Goal: Check status: Check status

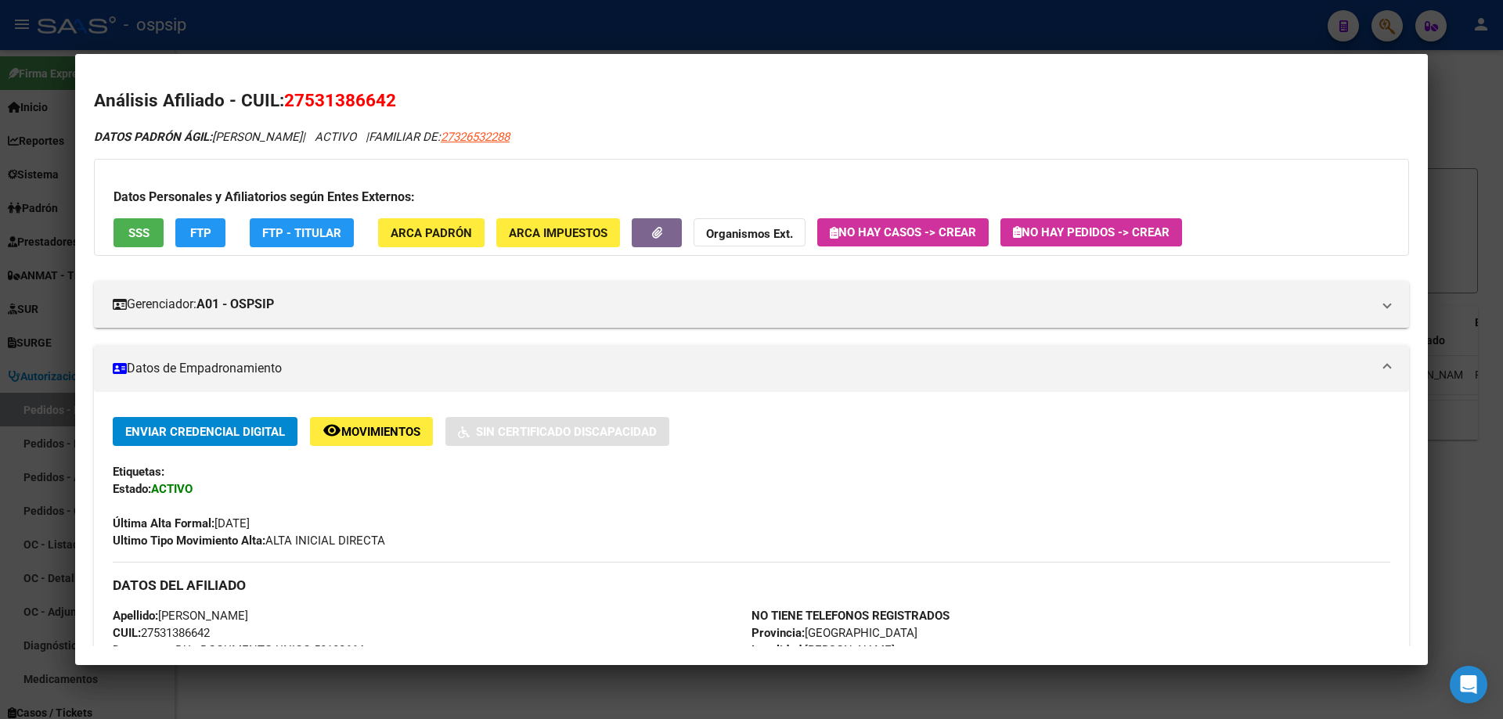
scroll to position [470, 0]
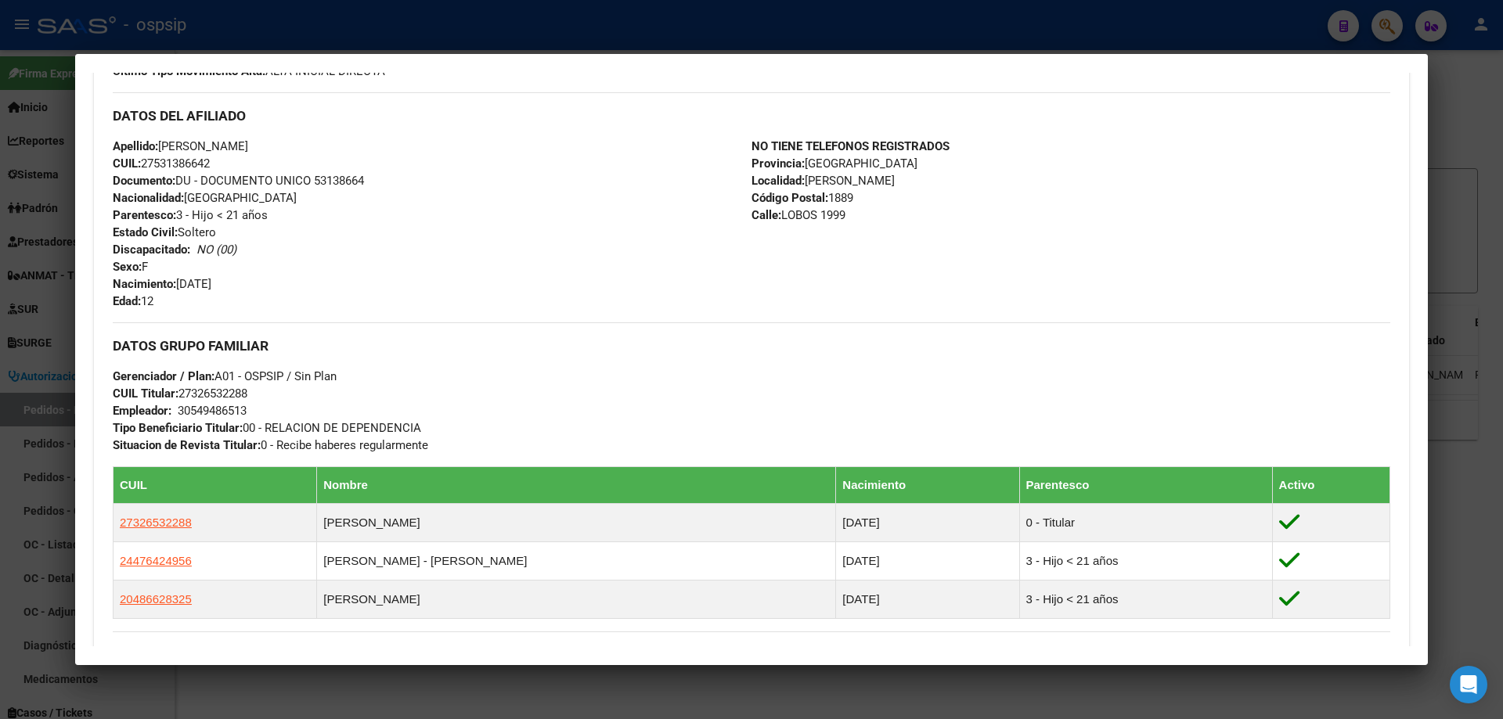
click at [423, 20] on div at bounding box center [751, 359] width 1503 height 719
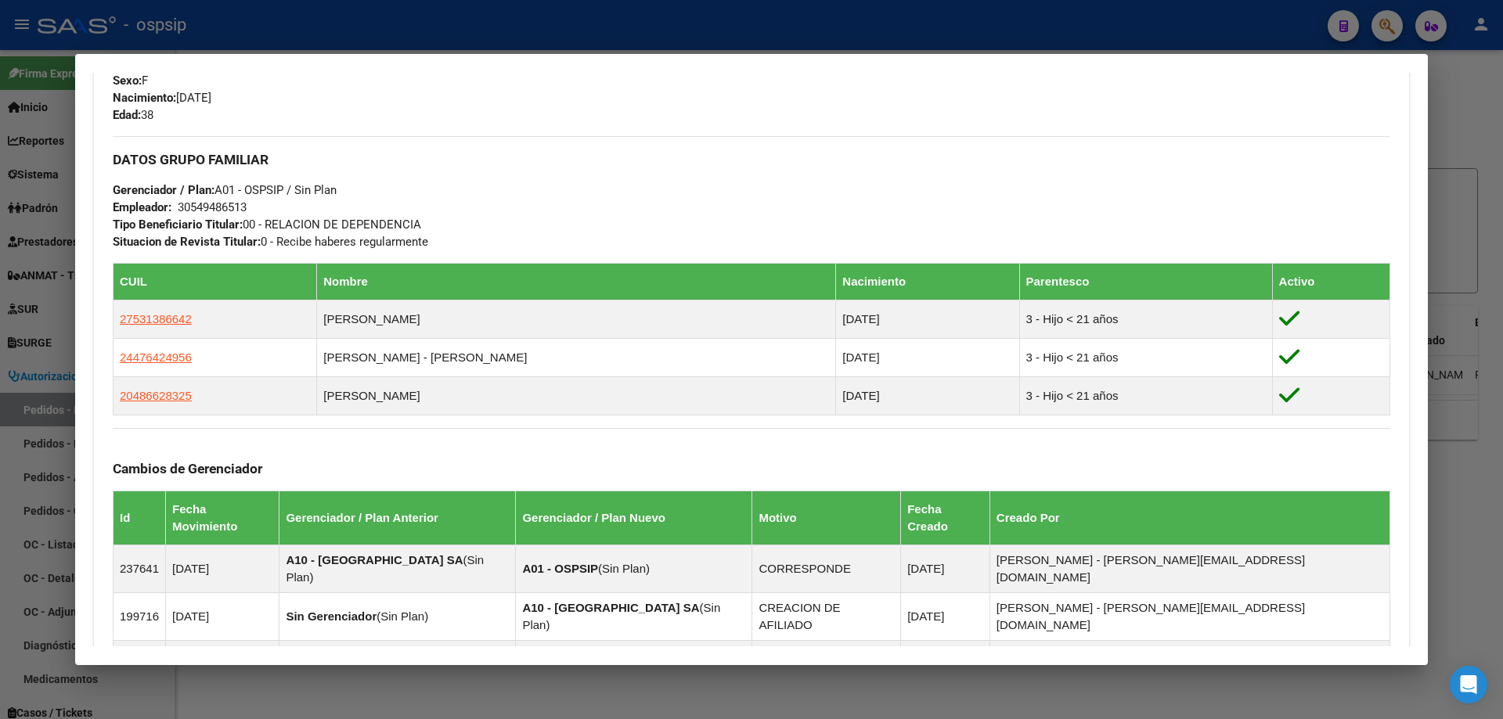
click at [423, 28] on div at bounding box center [751, 359] width 1503 height 719
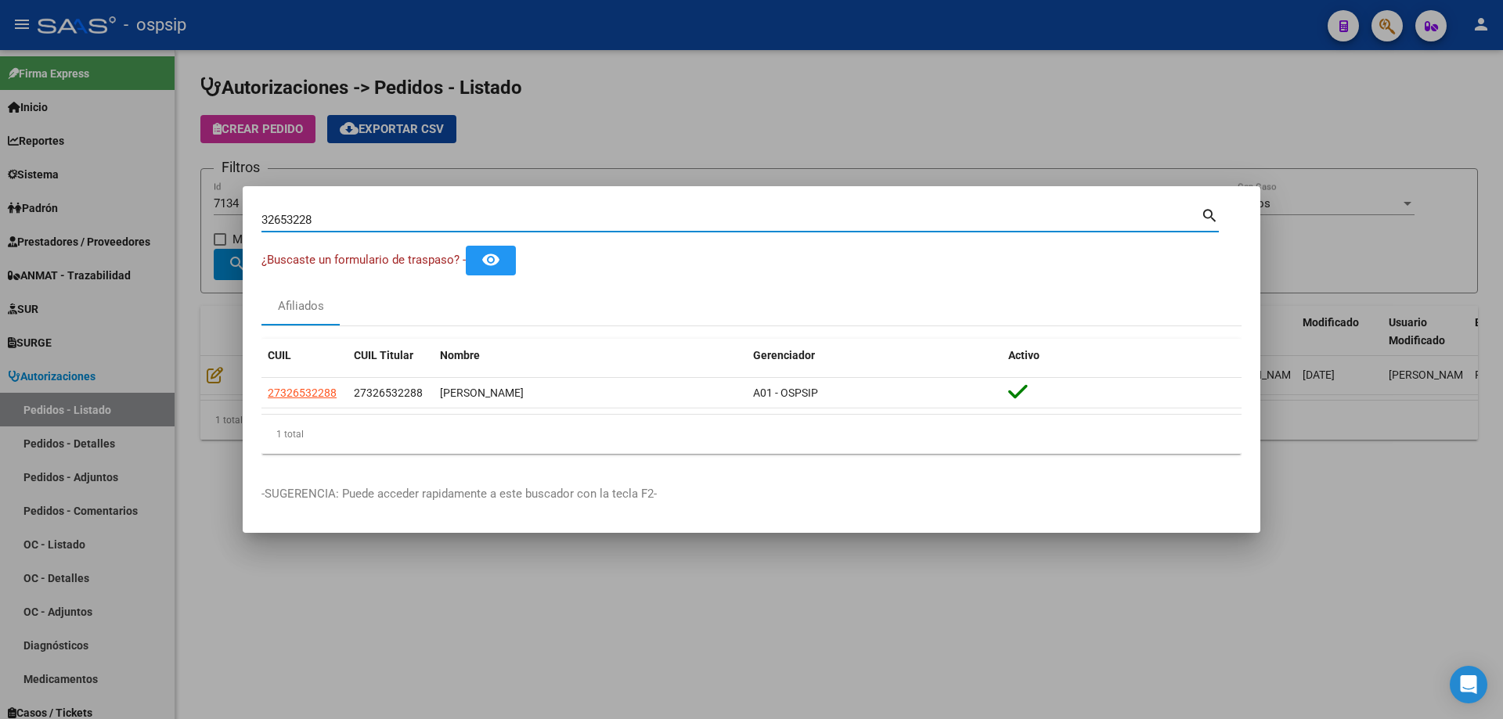
drag, startPoint x: 357, startPoint y: 225, endPoint x: 0, endPoint y: 97, distance: 379.3
click at [0, 123] on div "32653228 Buscar (apellido, dni, cuil, nro traspaso, cuit, obra social) search ¿…" at bounding box center [751, 359] width 1503 height 719
paste input "[EMAIL_ADDRESS][DOMAIN_NAME]"
type input "[EMAIL_ADDRESS][DOMAIN_NAME]"
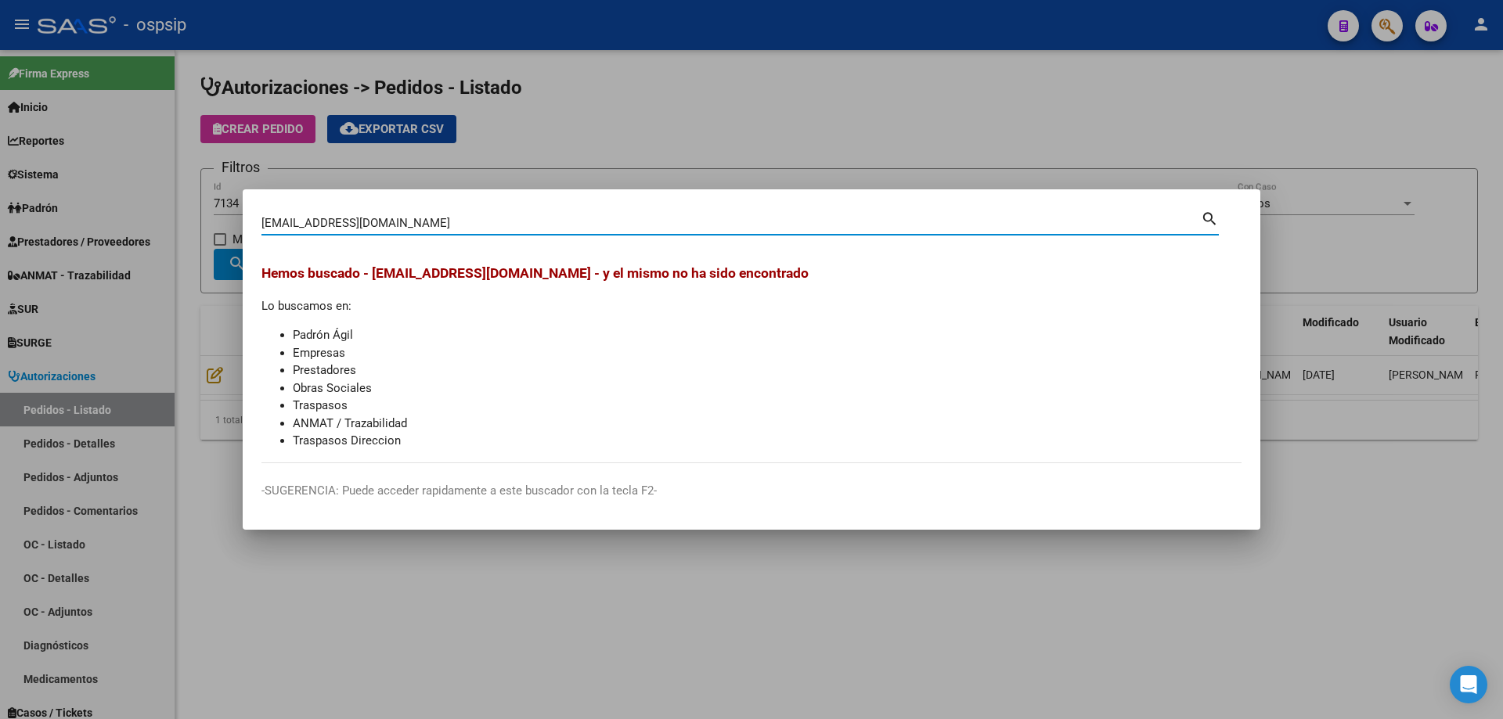
drag, startPoint x: 436, startPoint y: 225, endPoint x: 0, endPoint y: 160, distance: 440.9
click at [0, 171] on div "[EMAIL_ADDRESS][DOMAIN_NAME] Buscar (apellido, dni, cuil, nro traspaso, cuit, o…" at bounding box center [751, 359] width 1503 height 719
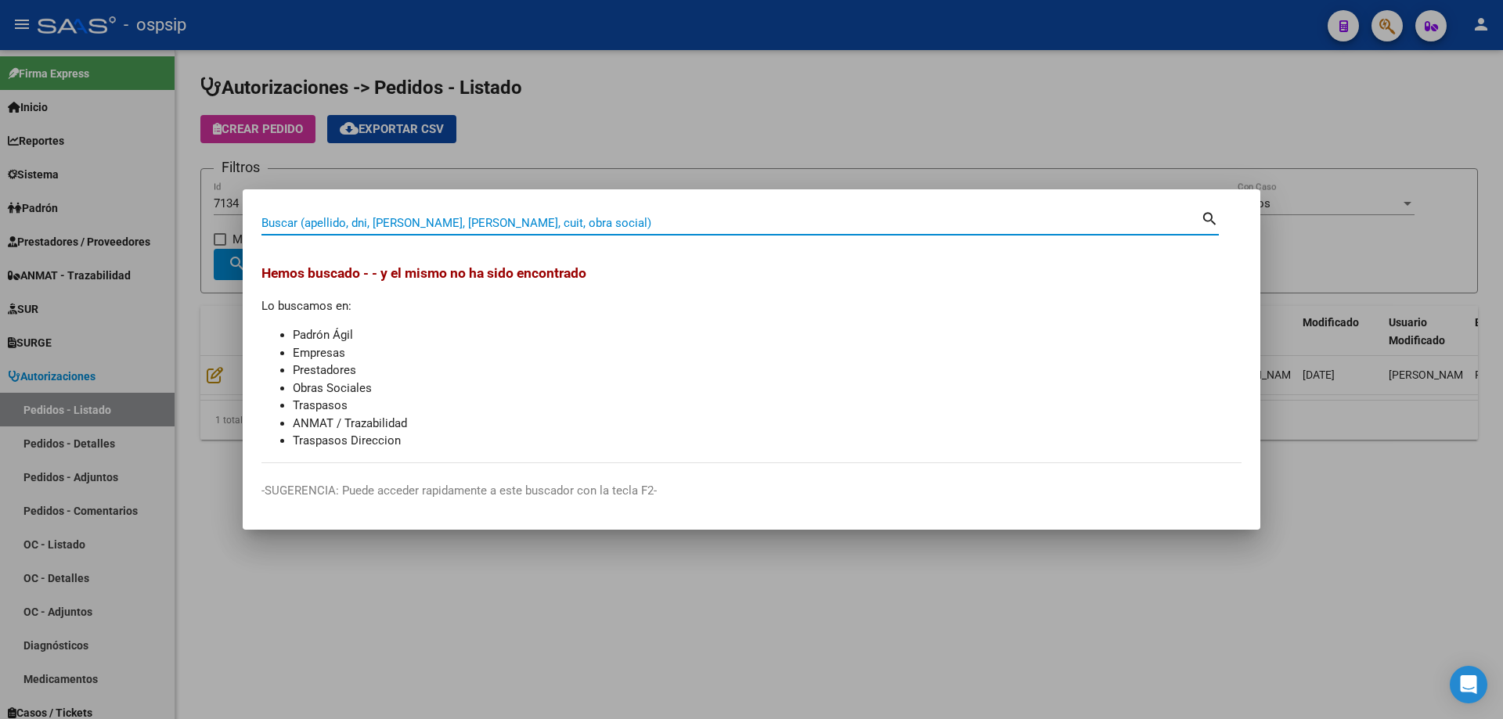
paste input "93970287"
type input "93970287"
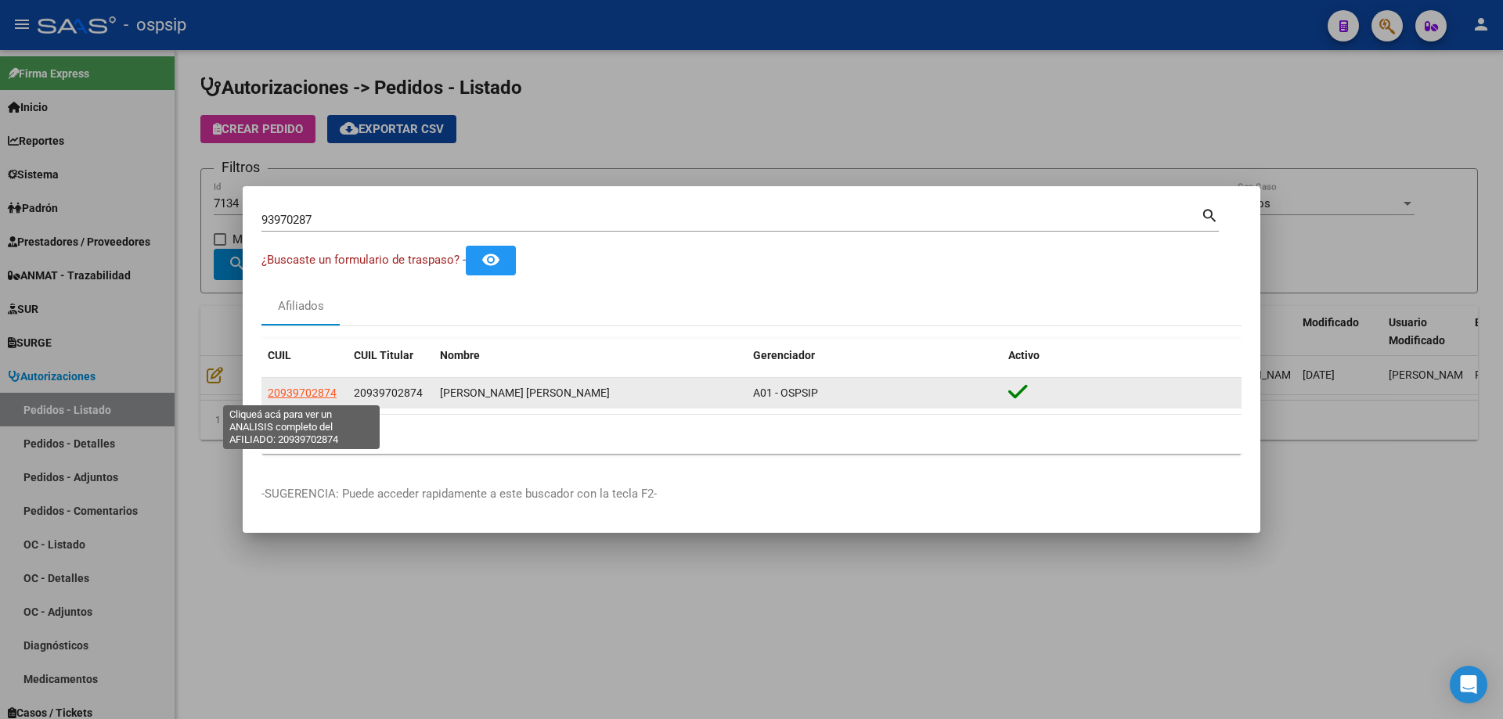
click at [304, 391] on span "20939702874" at bounding box center [302, 393] width 69 height 13
type textarea "20939702874"
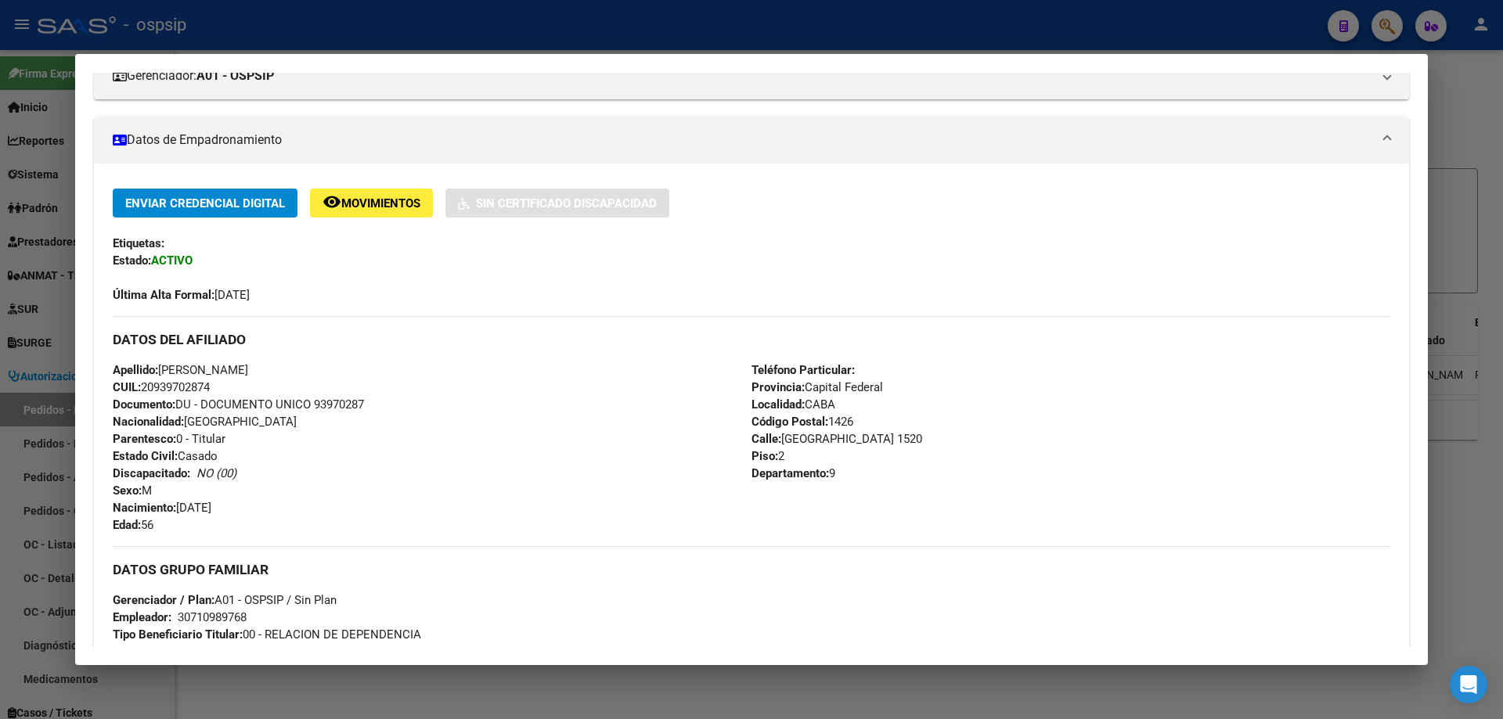
scroll to position [235, 0]
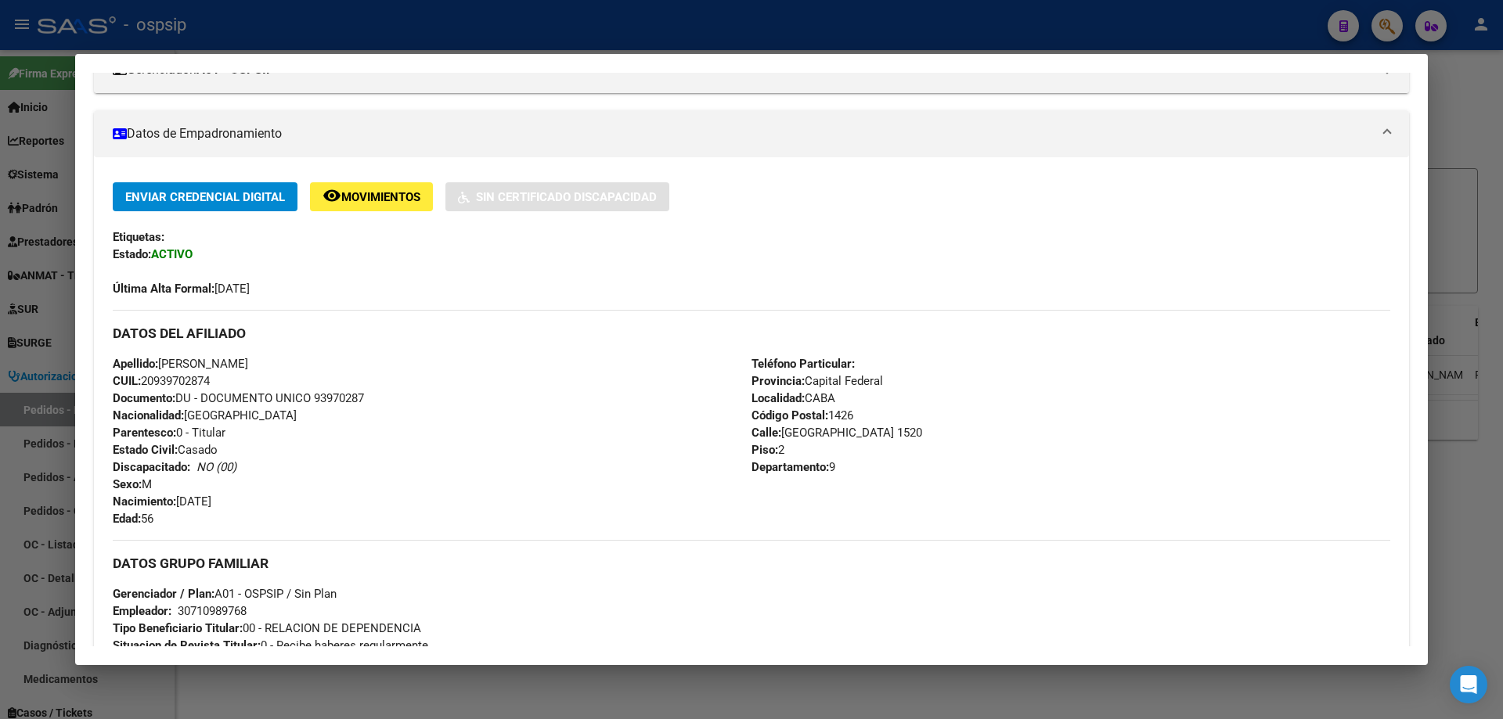
click at [447, 28] on div at bounding box center [751, 359] width 1503 height 719
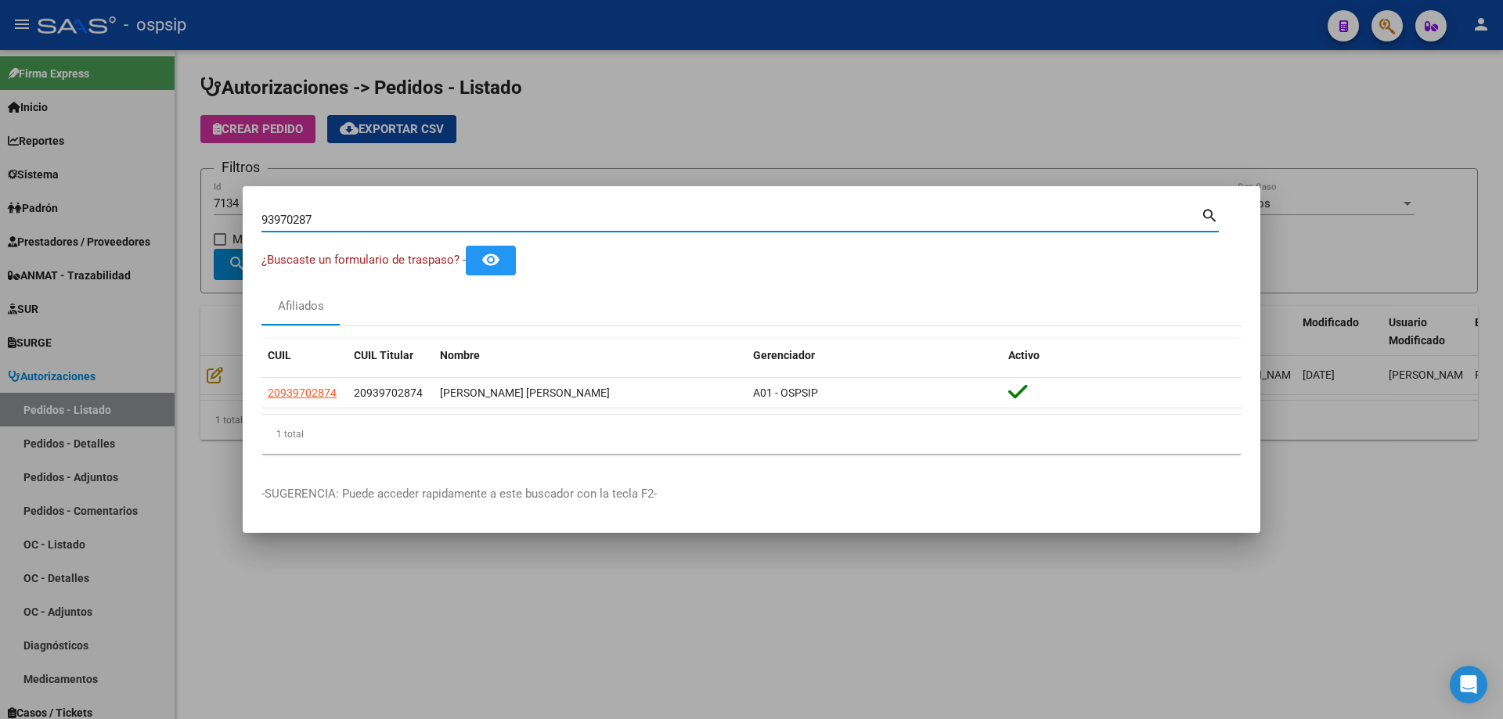
drag, startPoint x: 345, startPoint y: 212, endPoint x: 9, endPoint y: 112, distance: 351.2
click at [0, 124] on div "93970287 Buscar (apellido, dni, cuil, nro traspaso, cuit, obra social) search ¿…" at bounding box center [751, 359] width 1503 height 719
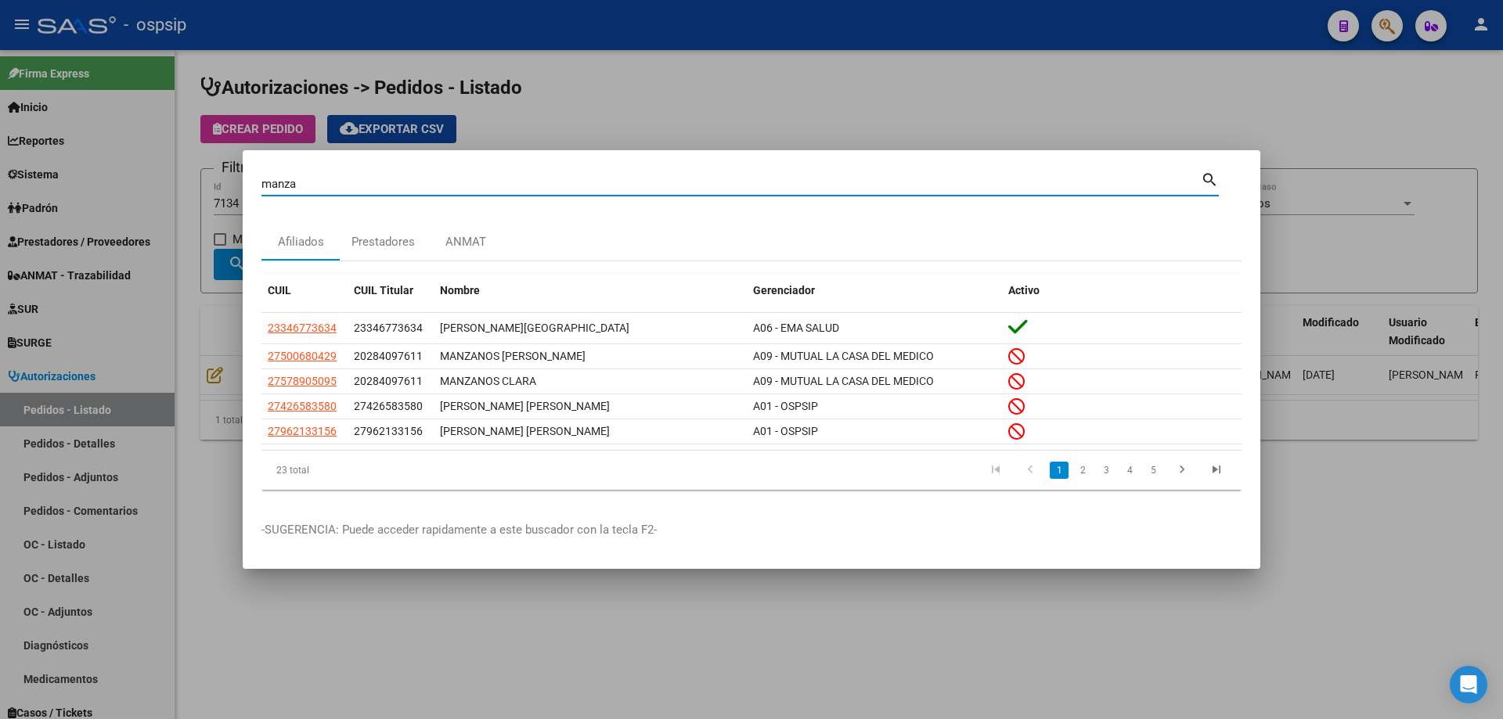
click at [405, 178] on input "manza" at bounding box center [730, 184] width 939 height 14
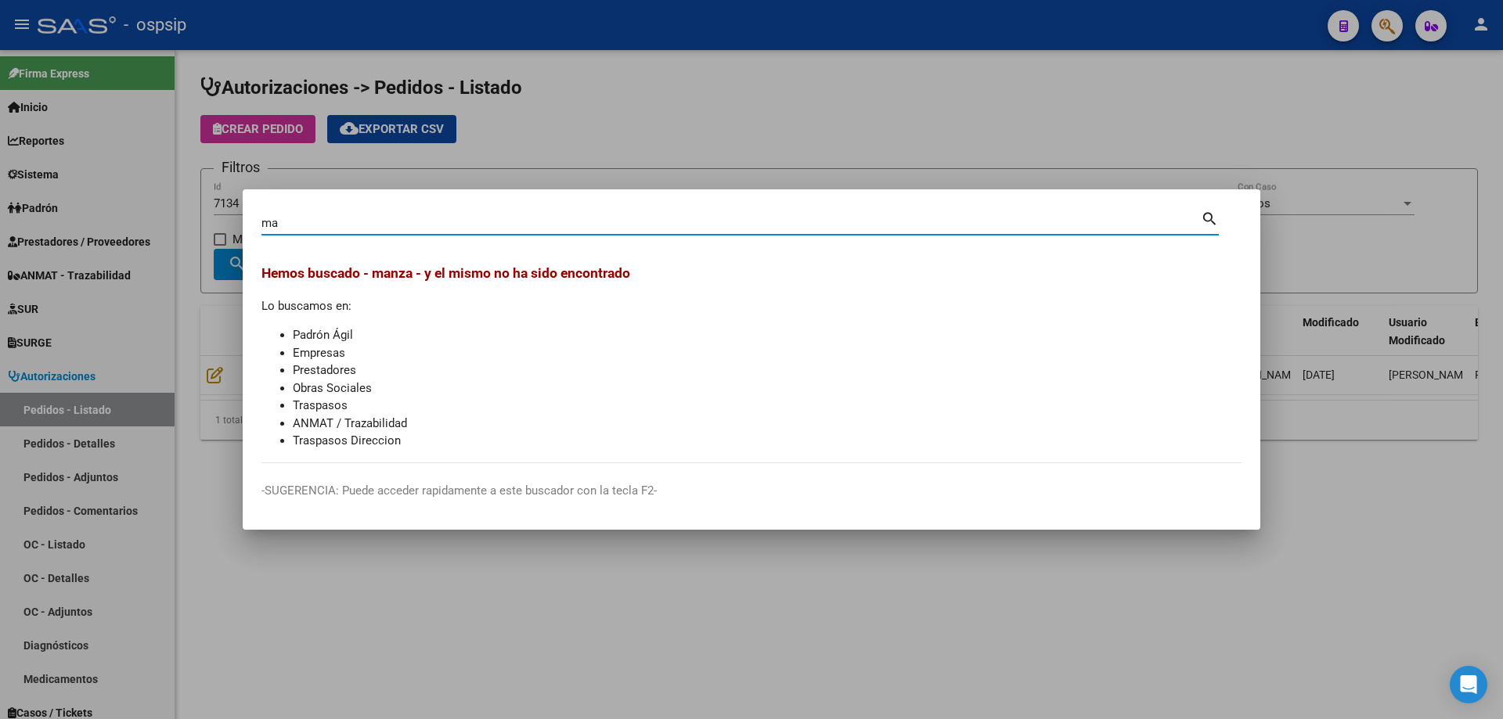
type input "m"
paste input "10975621"
type input "10975621"
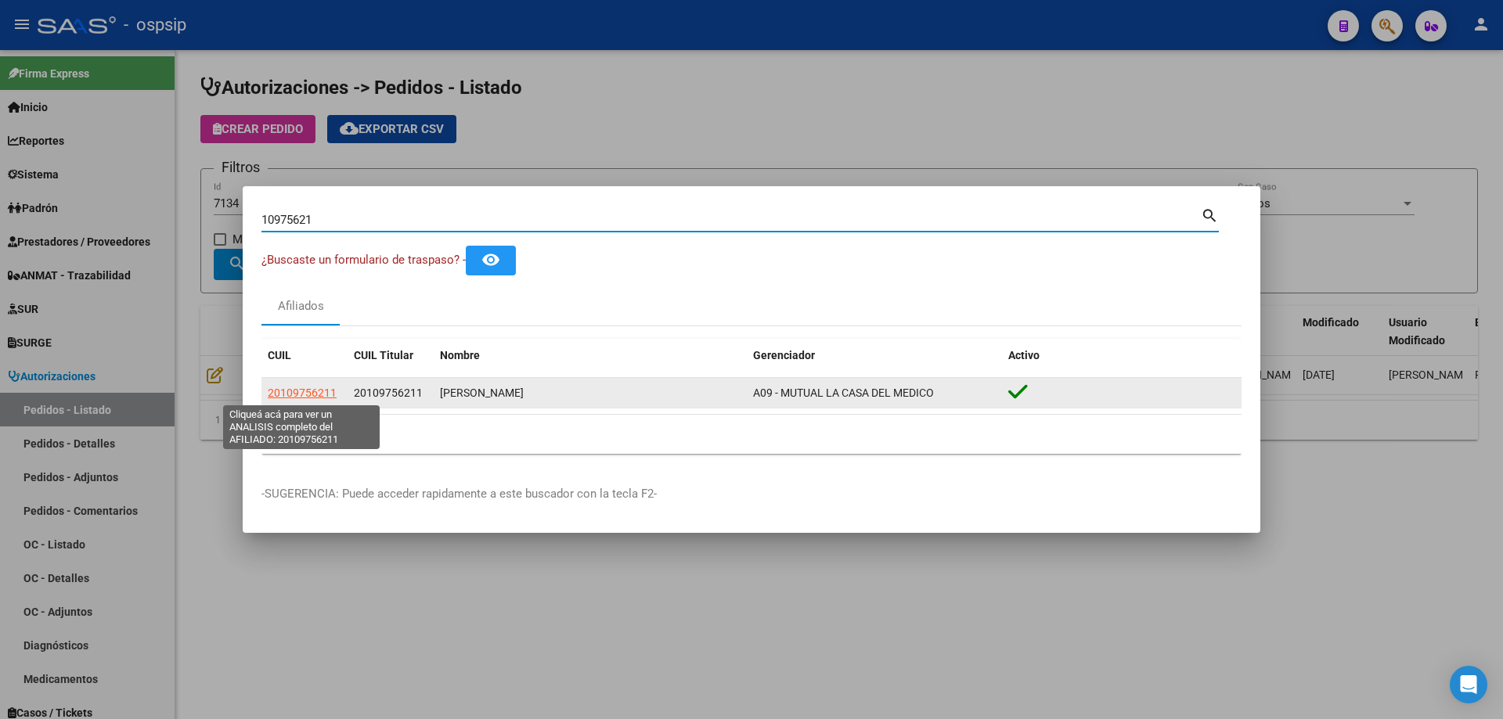
click at [289, 395] on span "20109756211" at bounding box center [302, 393] width 69 height 13
type textarea "20109756211"
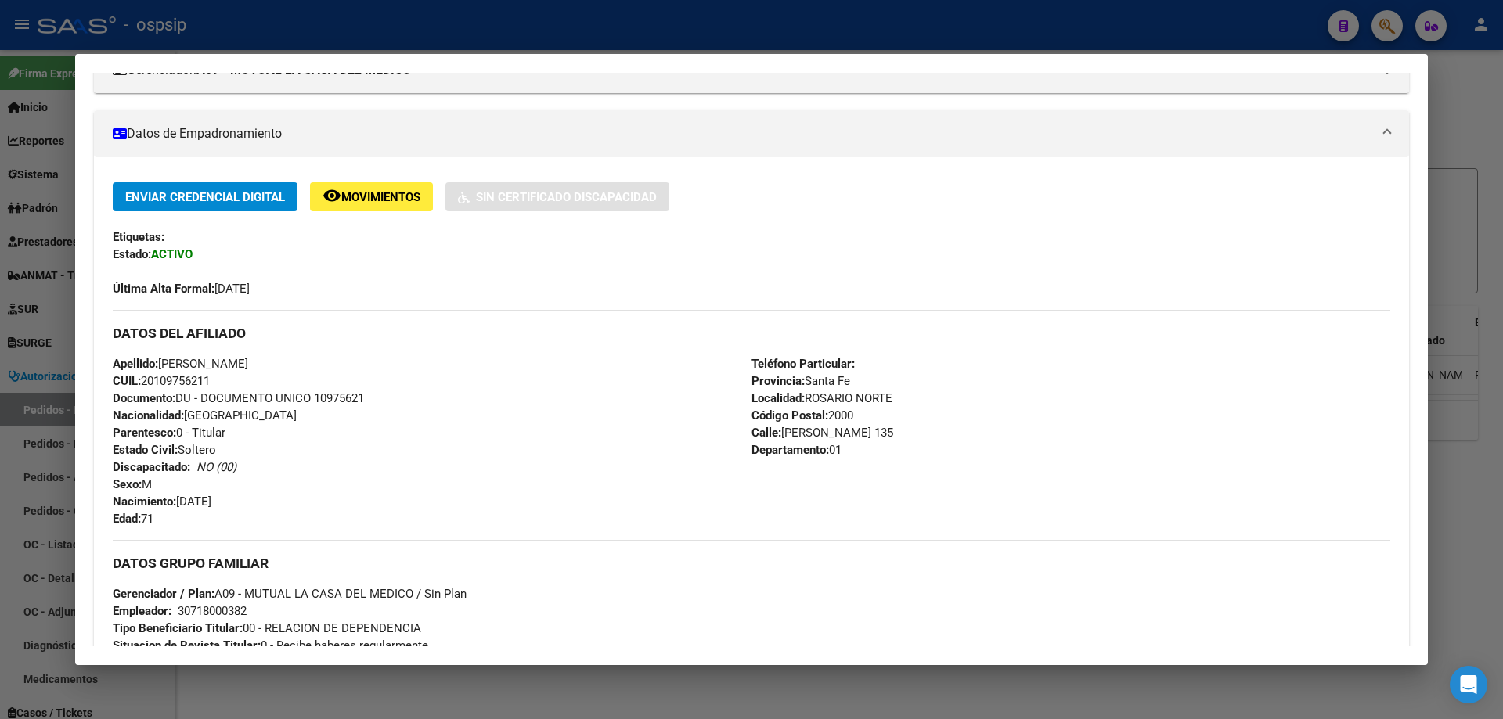
click at [402, 199] on span "Movimientos" at bounding box center [380, 197] width 79 height 14
